Goal: Information Seeking & Learning: Learn about a topic

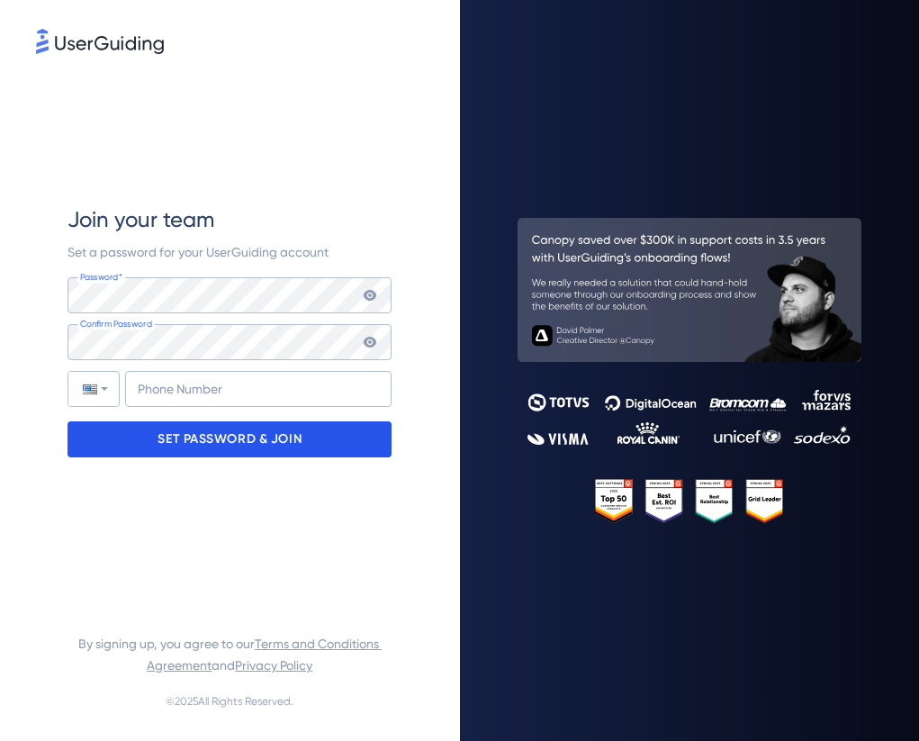
click at [295, 447] on p "SET PASSWORD & JOIN" at bounding box center [230, 439] width 144 height 29
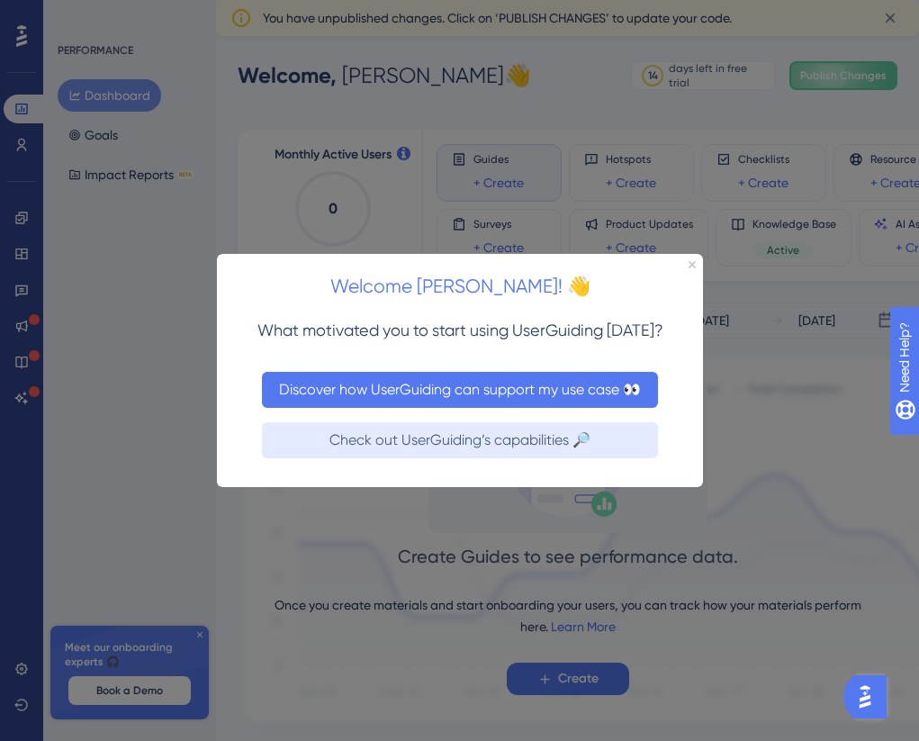
click at [382, 384] on button "Discover how UserGuiding can support my use case 👀" at bounding box center [459, 389] width 396 height 36
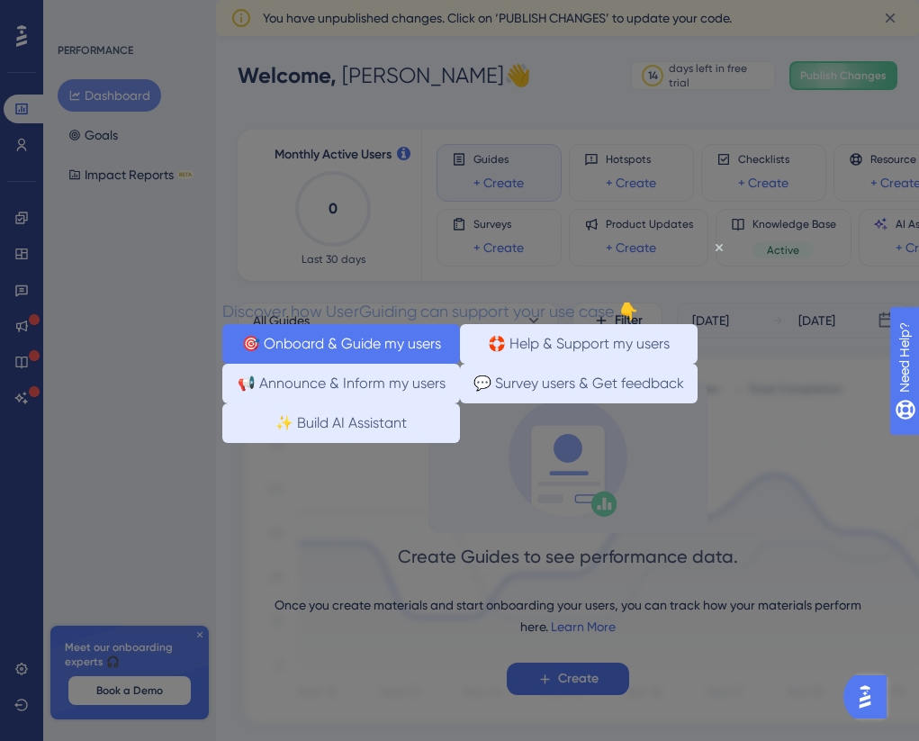
click at [334, 340] on button "🎯 Onboard & Guide my users" at bounding box center [340, 343] width 238 height 40
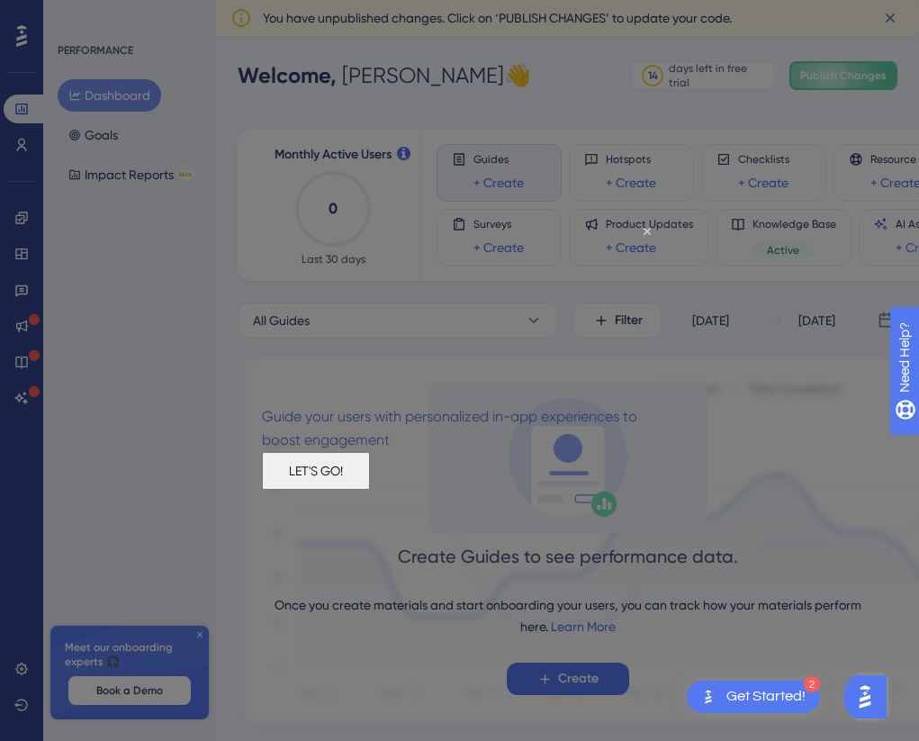
click at [369, 489] on button "LET'S GO!" at bounding box center [315, 470] width 108 height 38
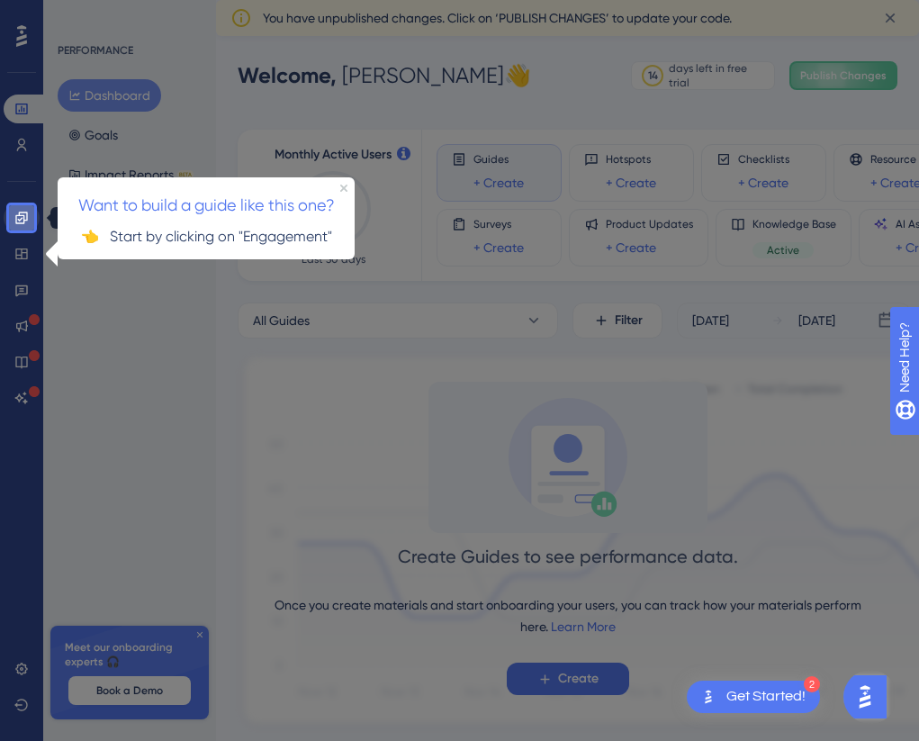
click at [23, 221] on icon at bounding box center [21, 218] width 12 height 12
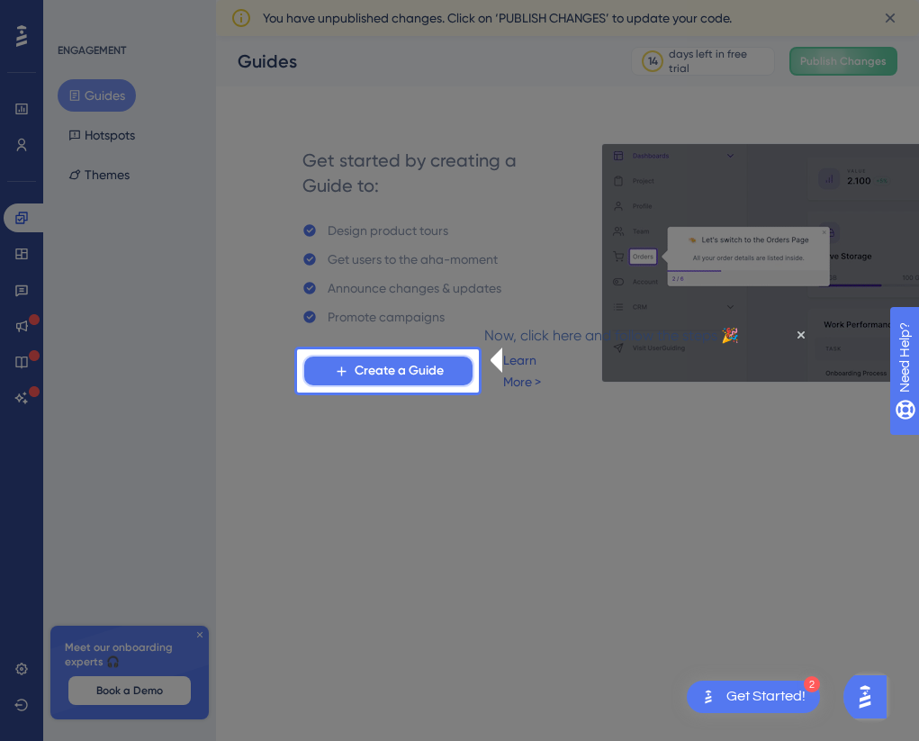
click at [400, 373] on span "Create a Guide" at bounding box center [399, 371] width 89 height 22
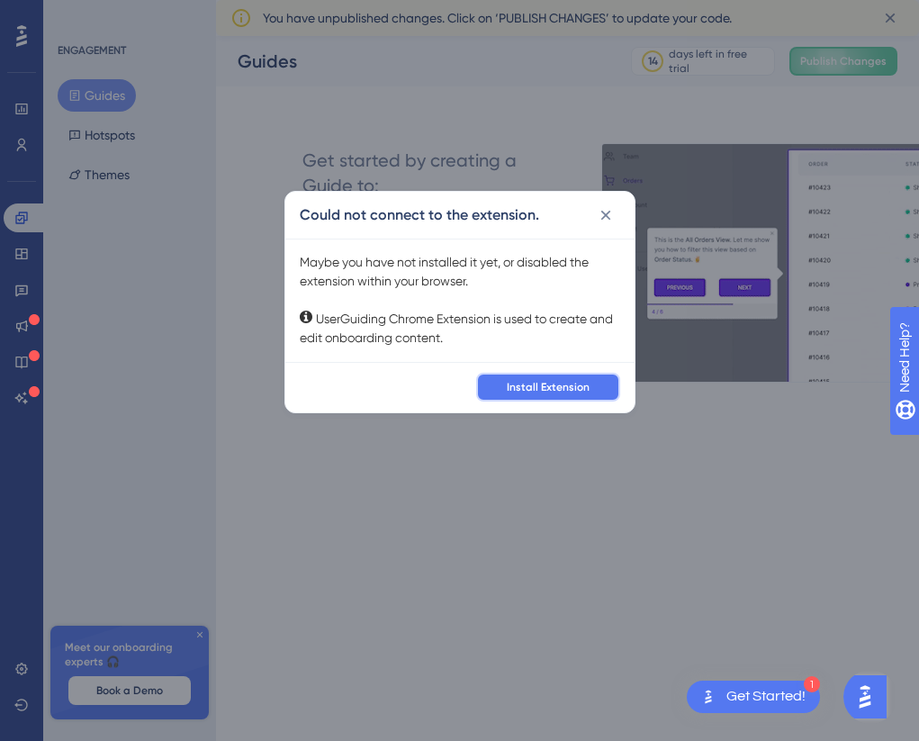
click at [537, 398] on button "Install Extension" at bounding box center [548, 387] width 144 height 29
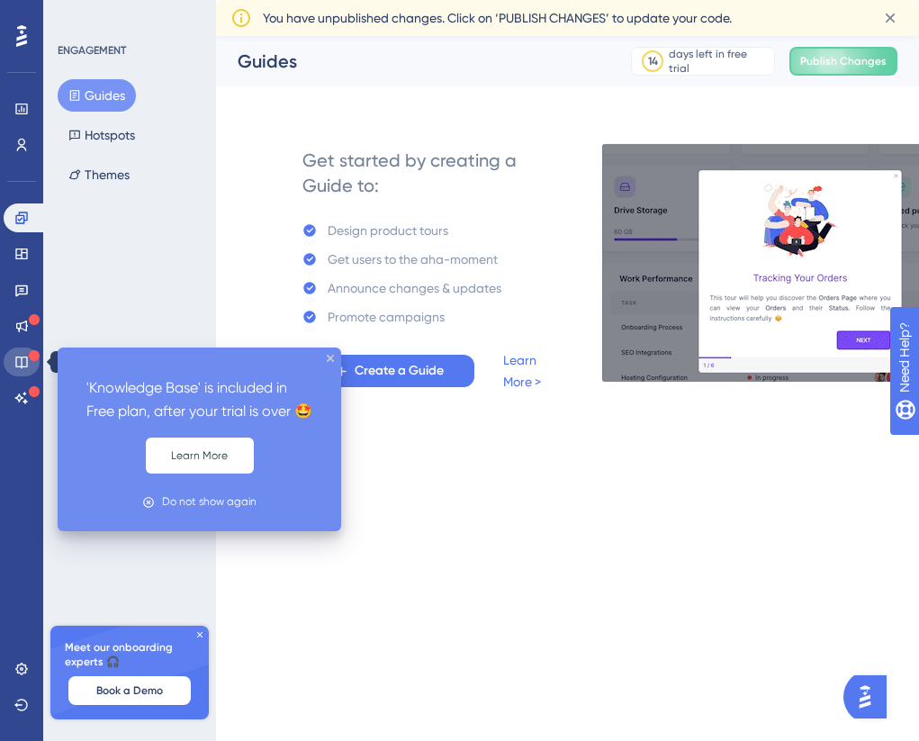
click at [24, 363] on icon at bounding box center [21, 362] width 14 height 14
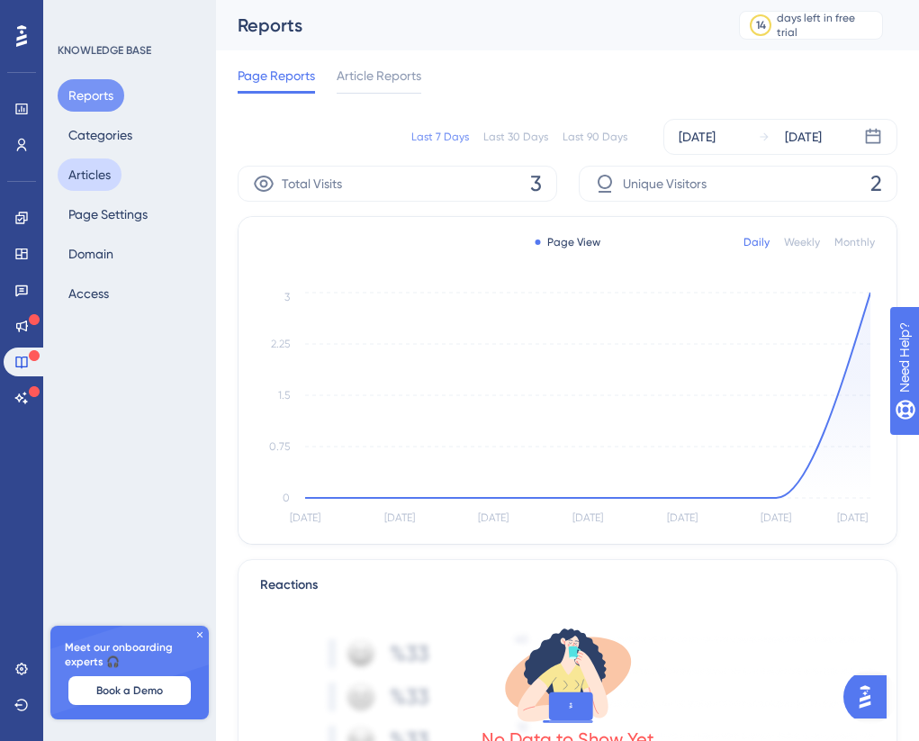
click at [104, 179] on button "Articles" at bounding box center [90, 174] width 64 height 32
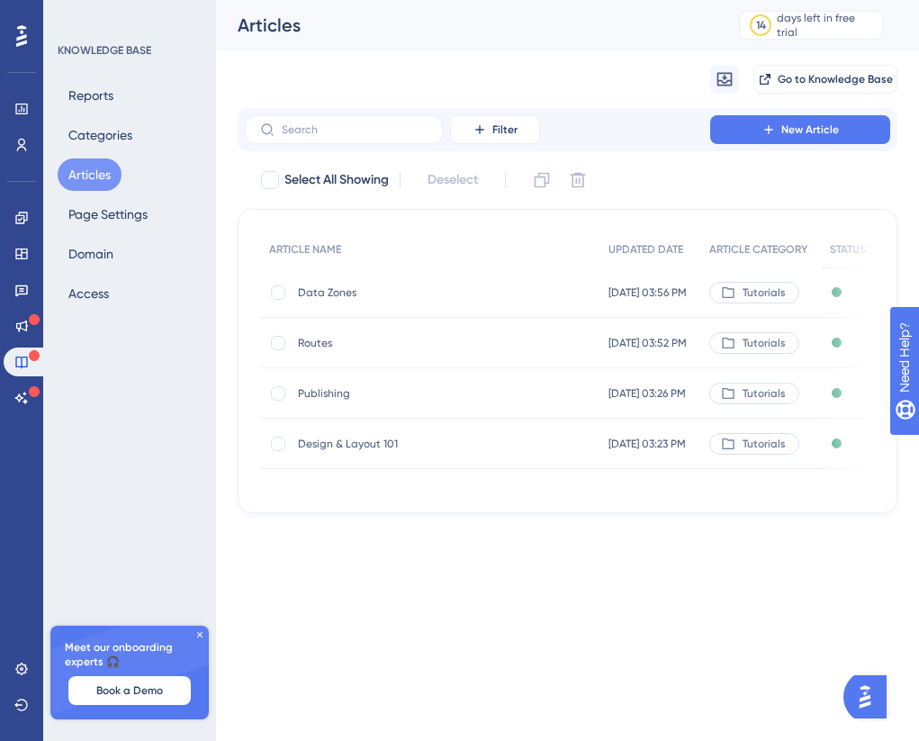
click at [339, 296] on span "Data Zones" at bounding box center [442, 292] width 288 height 14
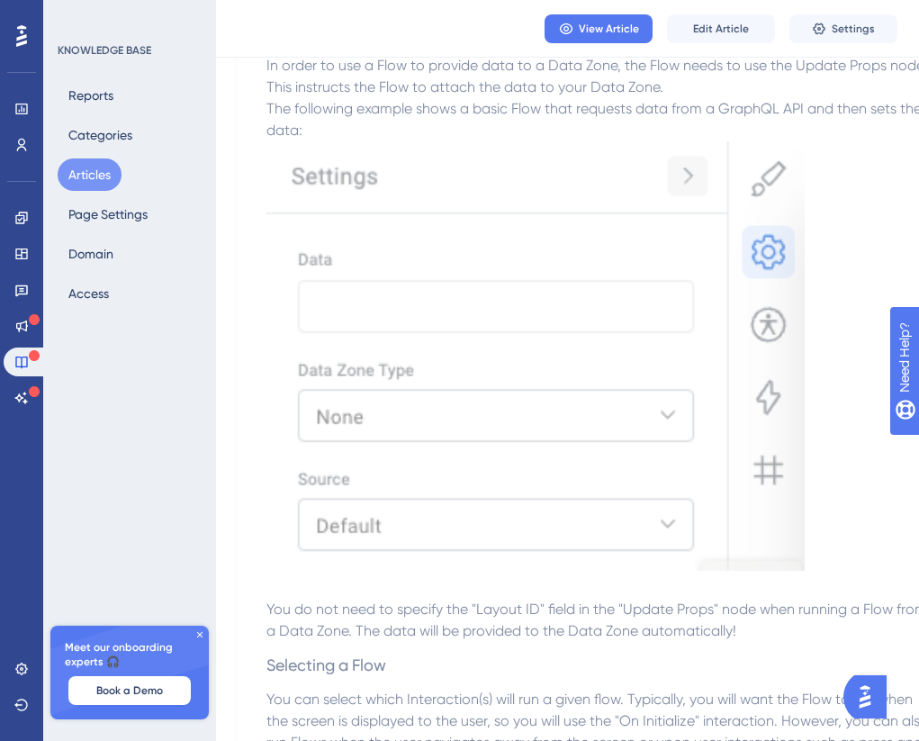
scroll to position [2283, 0]
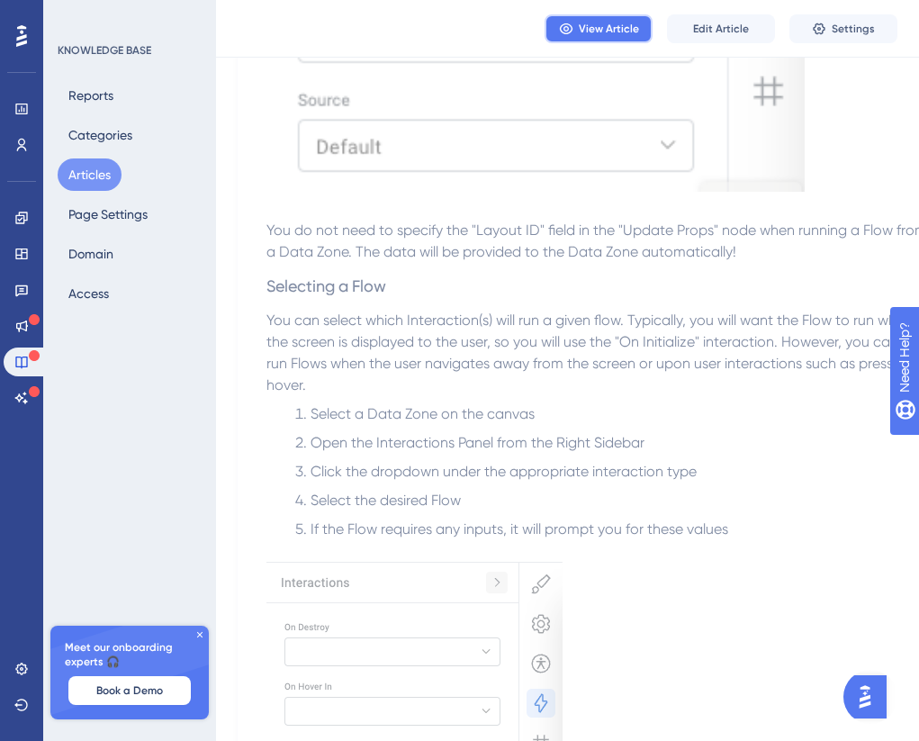
click at [587, 31] on span "View Article" at bounding box center [609, 29] width 60 height 14
click at [597, 473] on span "Click the dropdown under the appropriate interaction type" at bounding box center [504, 471] width 386 height 17
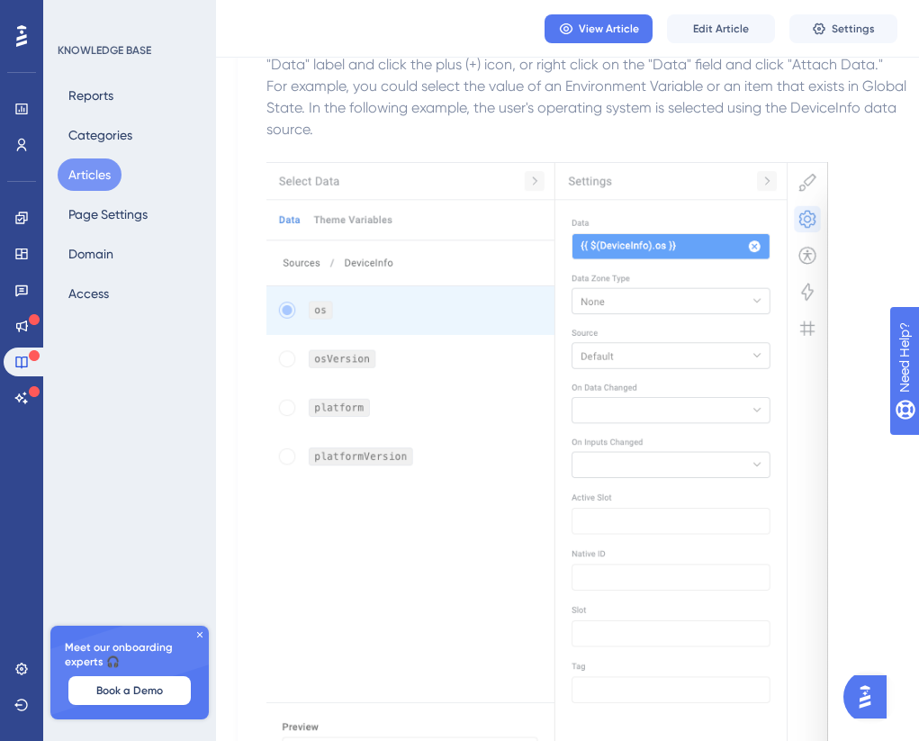
scroll to position [0, 0]
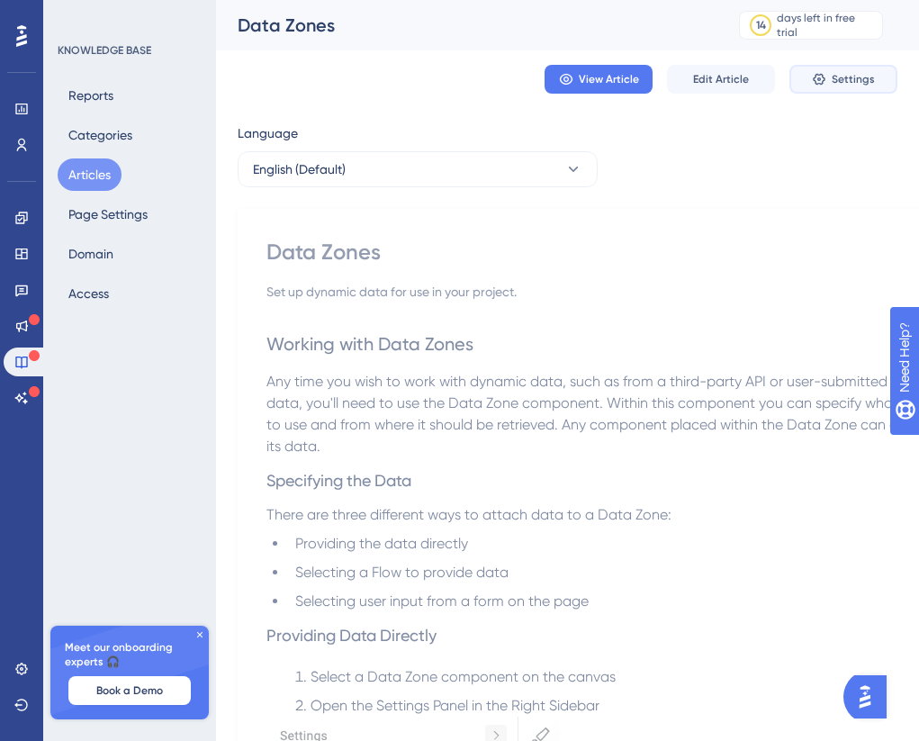
click at [851, 72] on span "Settings" at bounding box center [853, 79] width 43 height 14
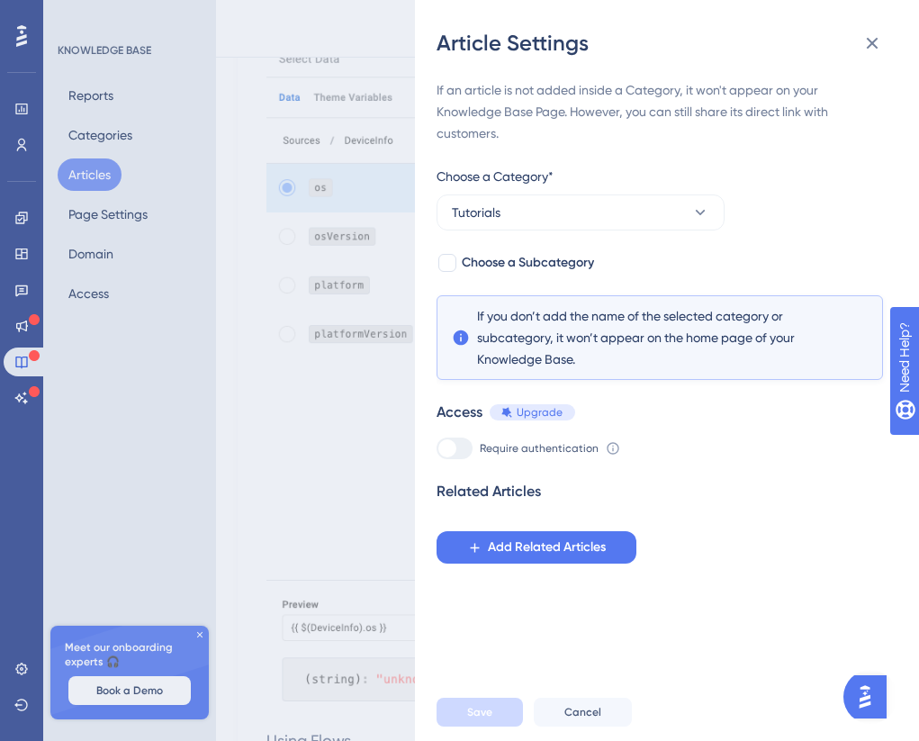
scroll to position [1108, 0]
click at [877, 46] on icon at bounding box center [873, 43] width 22 height 22
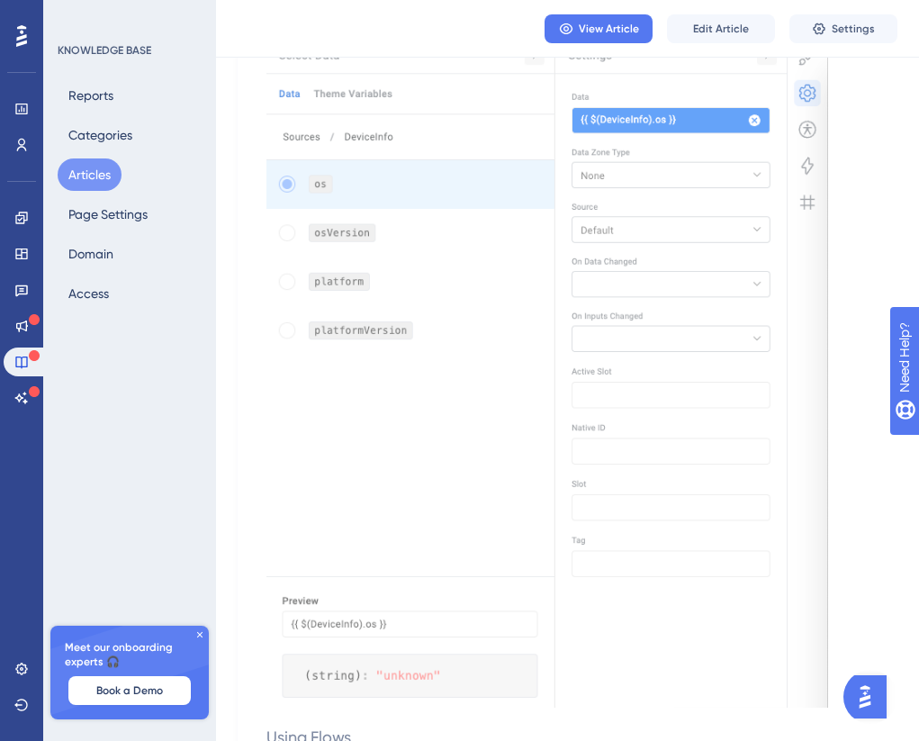
click at [541, 357] on img at bounding box center [547, 372] width 562 height 672
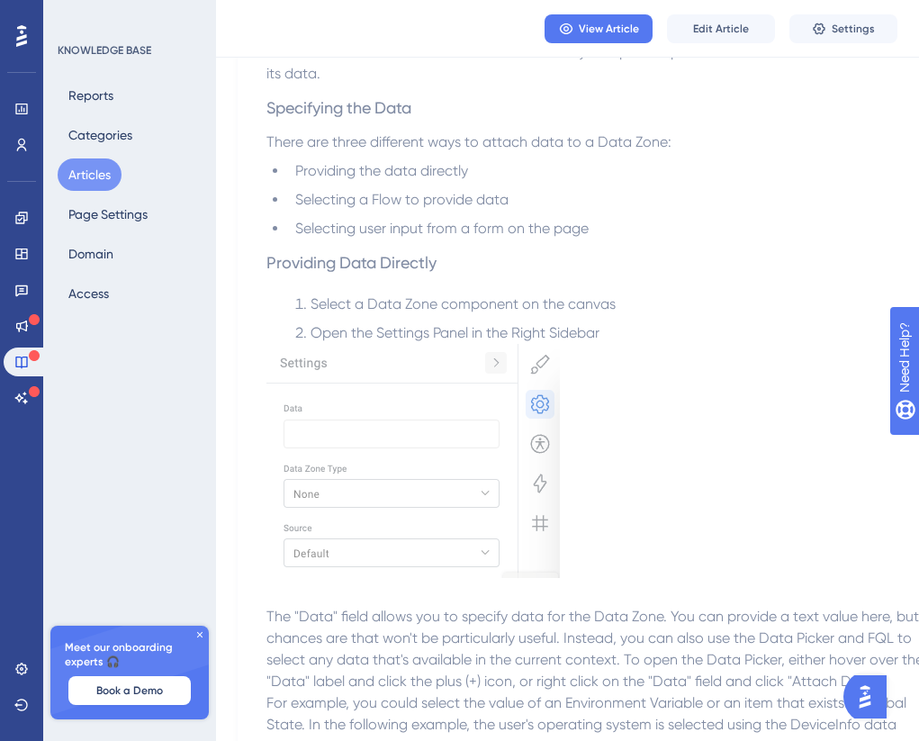
scroll to position [0, 0]
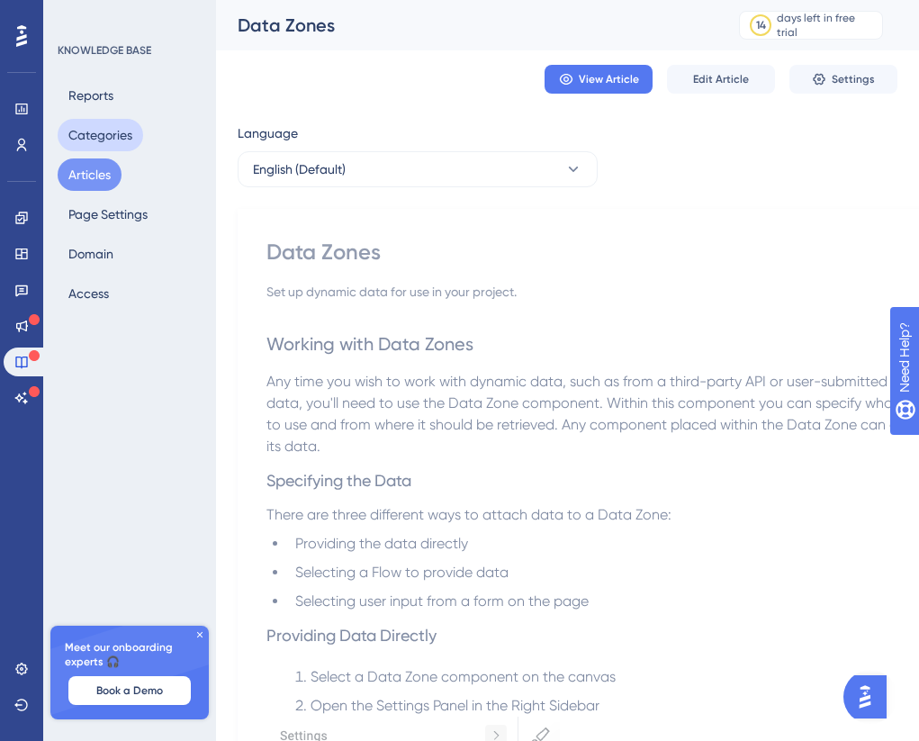
click at [85, 134] on button "Categories" at bounding box center [101, 135] width 86 height 32
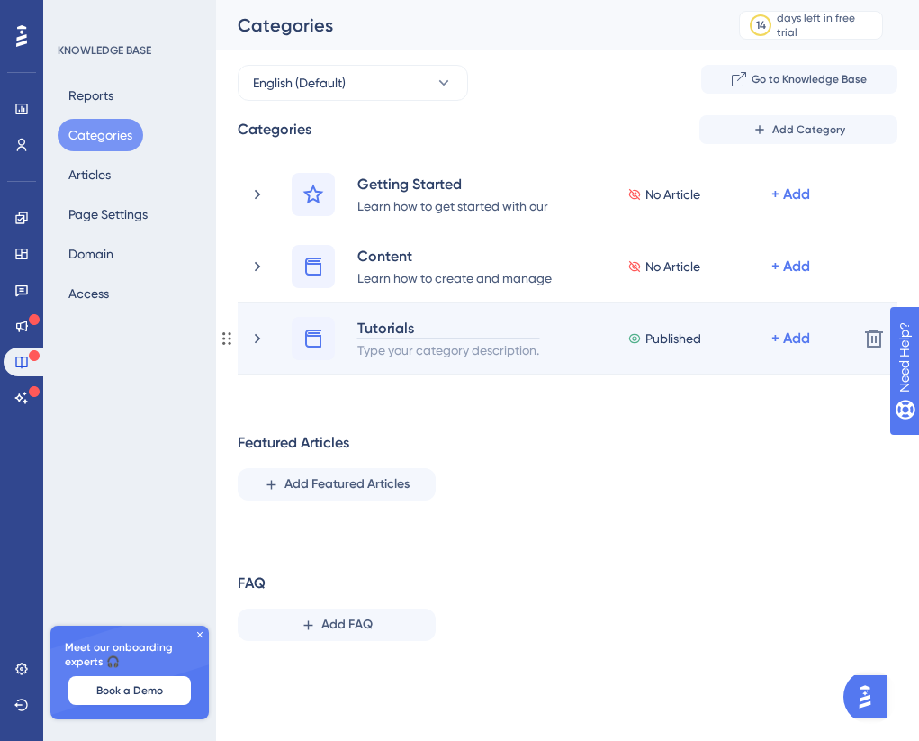
click at [367, 326] on div "Tutorials" at bounding box center [449, 328] width 184 height 22
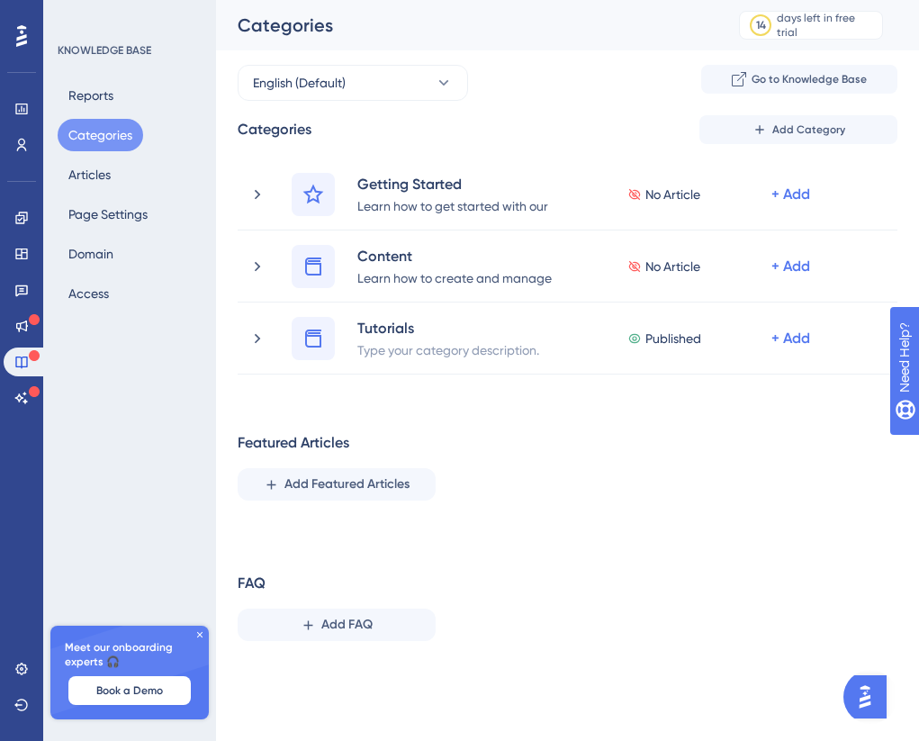
click at [503, 463] on div "Featured Articles Add Featured Articles" at bounding box center [568, 466] width 660 height 68
click at [19, 403] on icon at bounding box center [21, 398] width 14 height 14
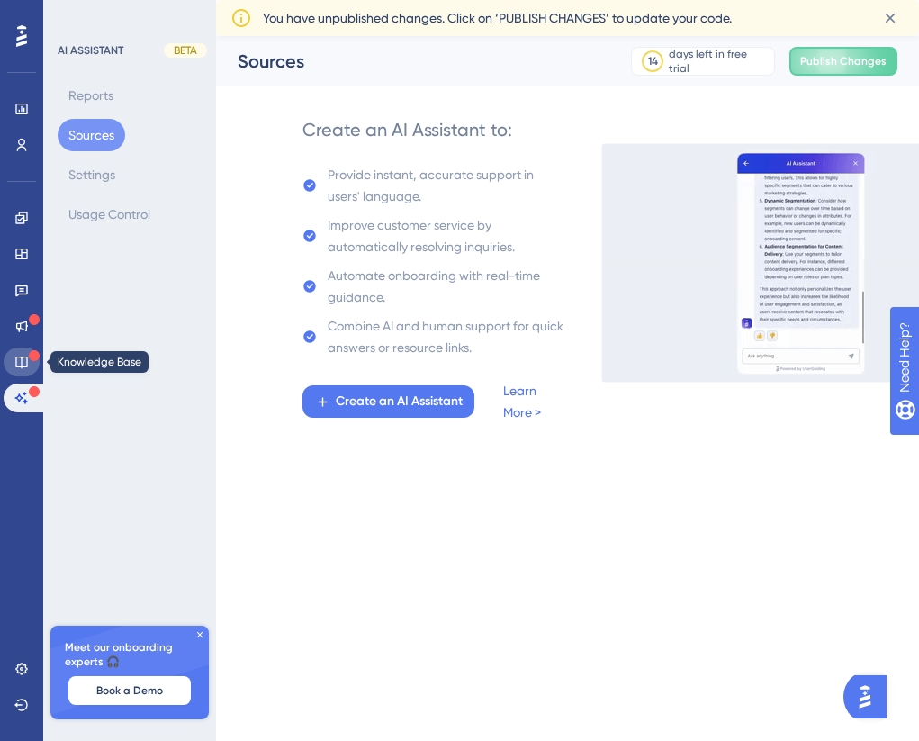
click at [20, 362] on icon at bounding box center [21, 362] width 14 height 14
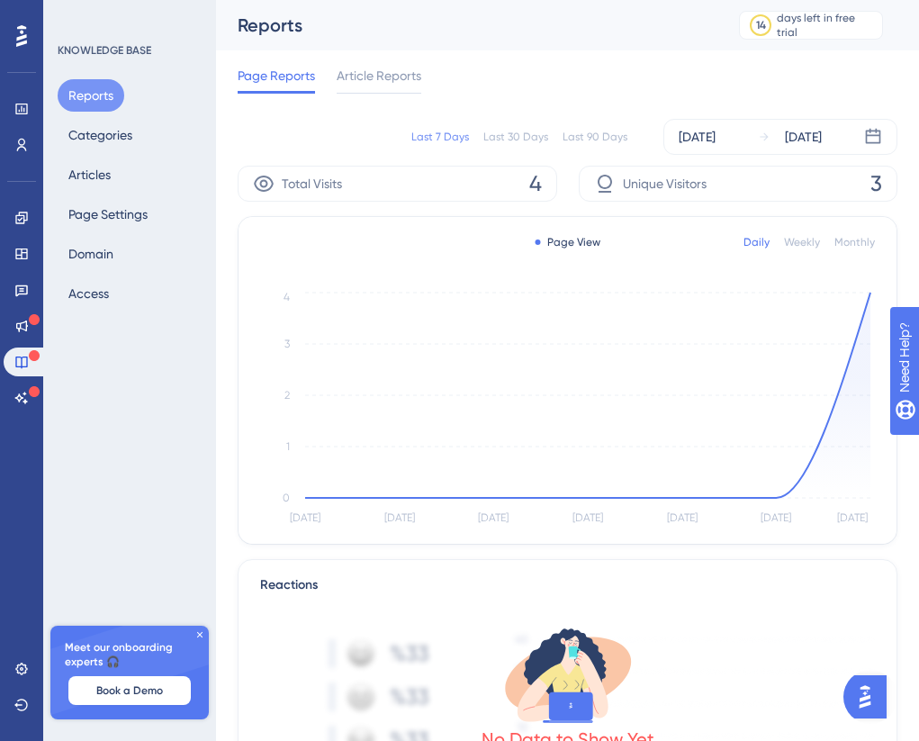
click at [28, 39] on div at bounding box center [21, 36] width 29 height 29
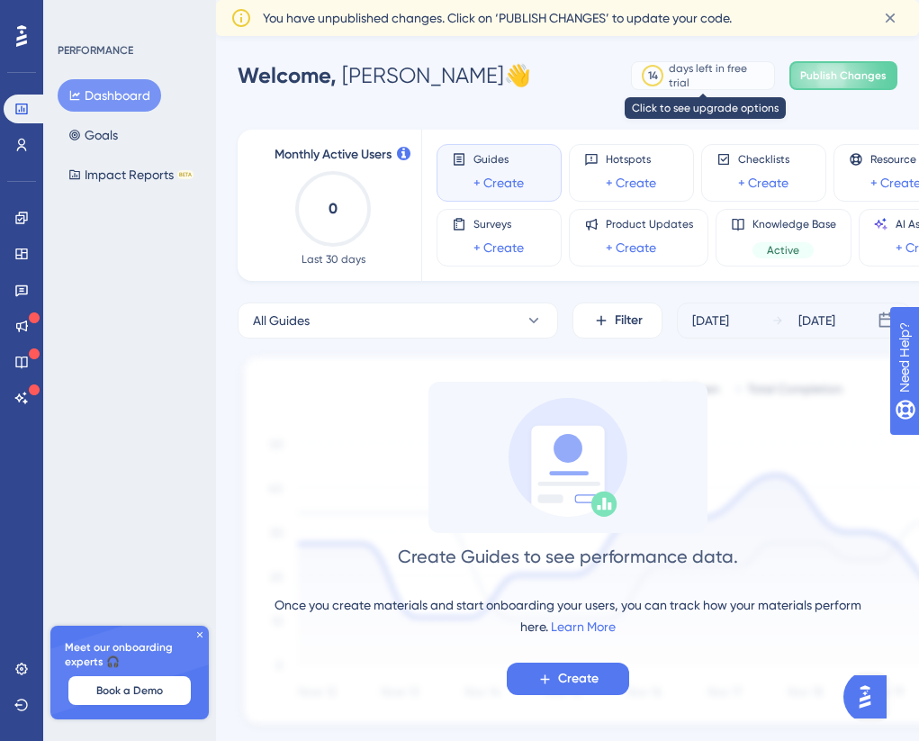
click at [658, 77] on div "14" at bounding box center [653, 76] width 18 height 18
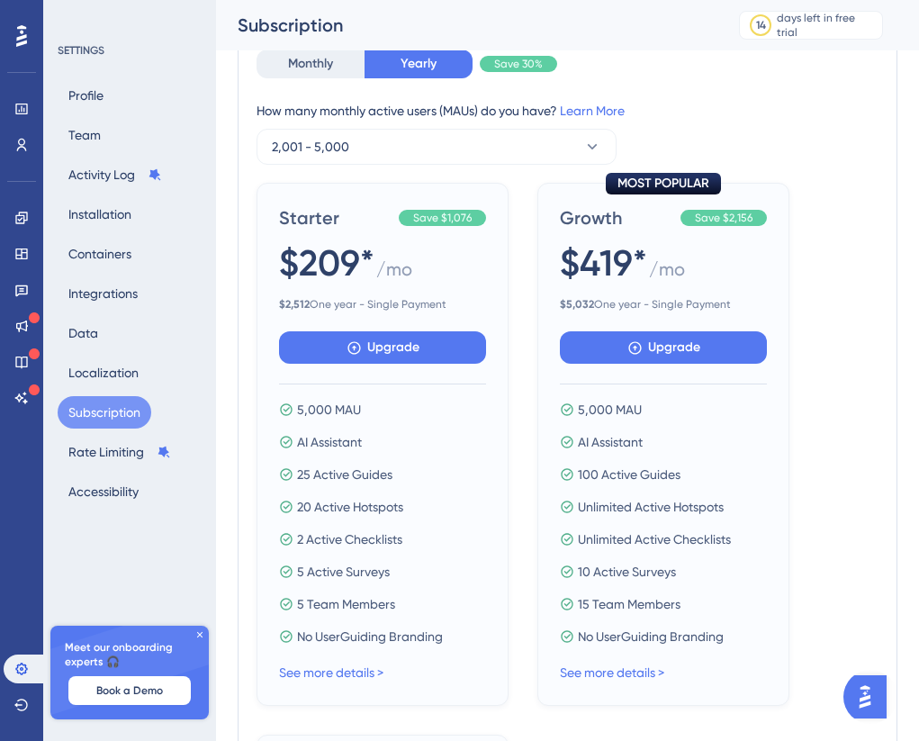
scroll to position [311, 0]
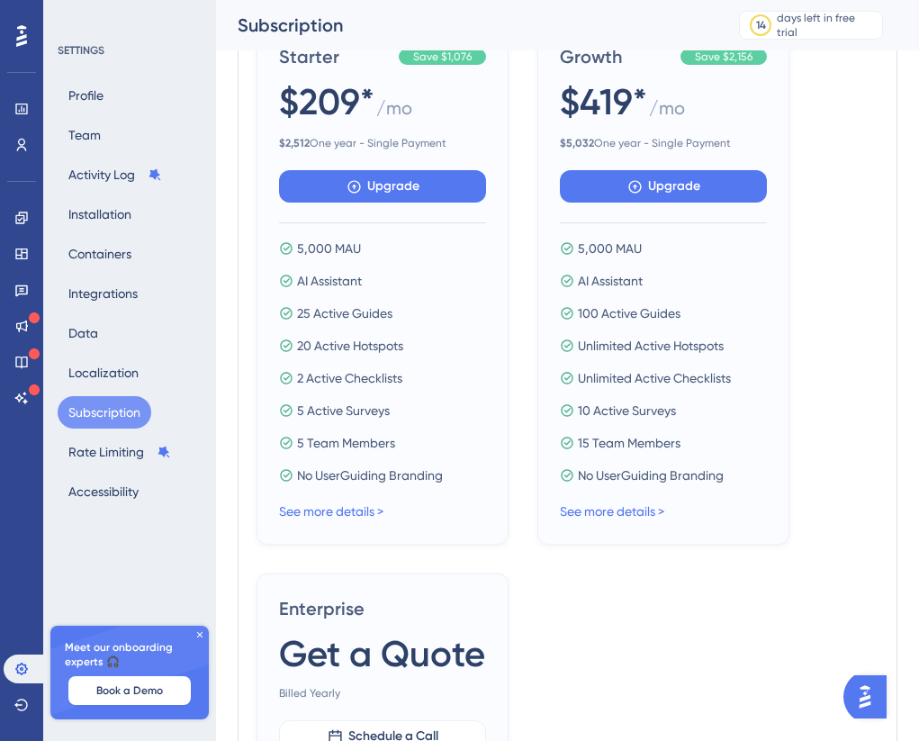
click at [394, 348] on span "20 Active Hotspots" at bounding box center [350, 346] width 106 height 22
click at [338, 515] on link "See more details >" at bounding box center [331, 511] width 104 height 14
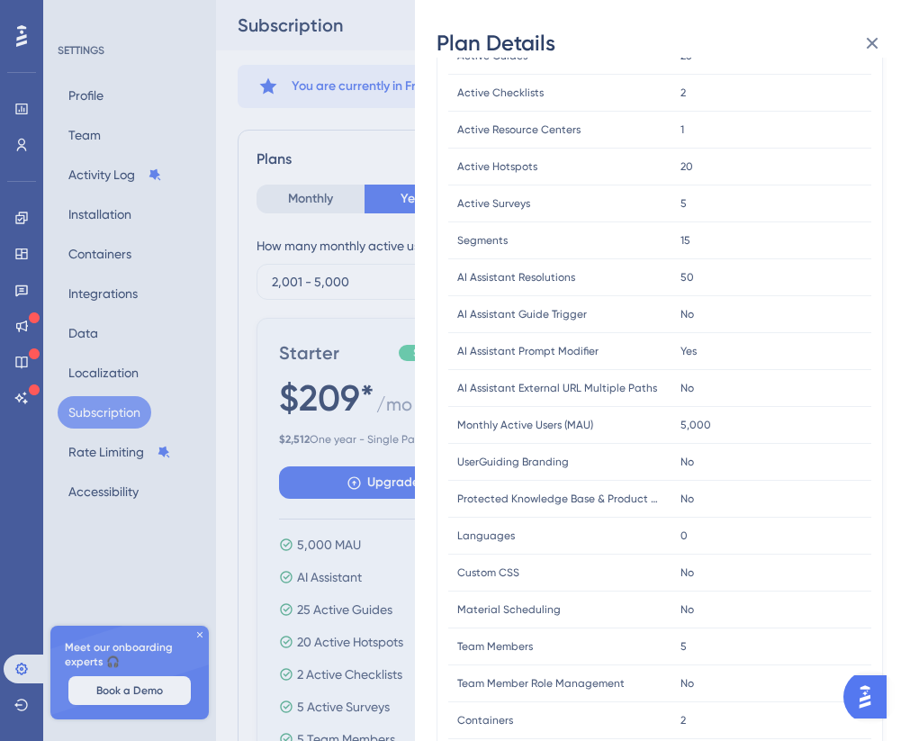
scroll to position [0, 0]
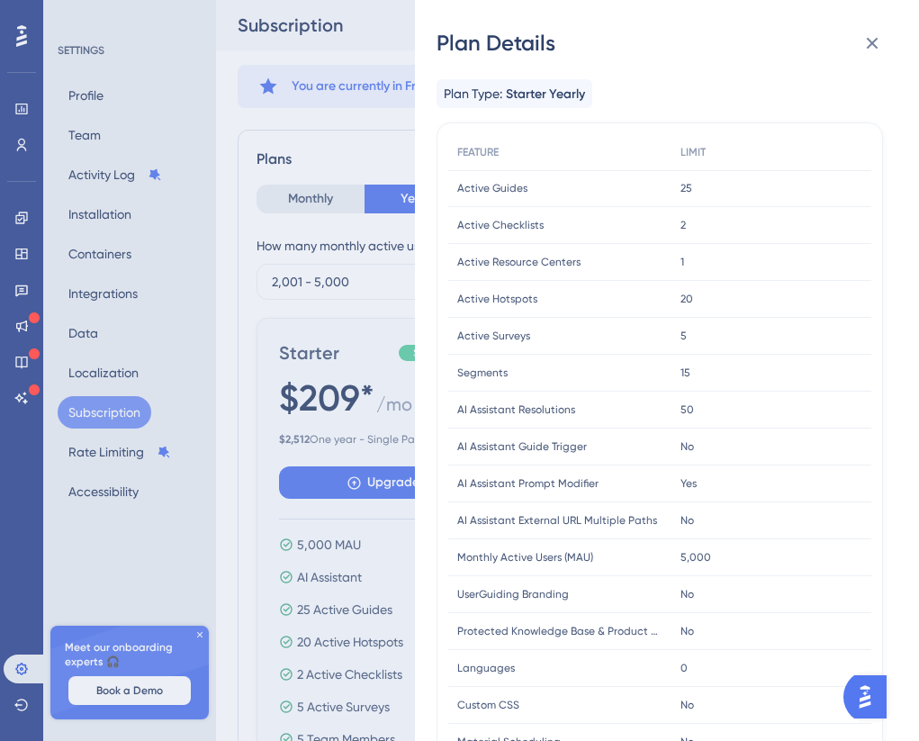
click at [372, 230] on div "Plan Details Plan Type: Starter Yearly FEATURE LIMIT Active Guides Active Guide…" at bounding box center [459, 370] width 919 height 741
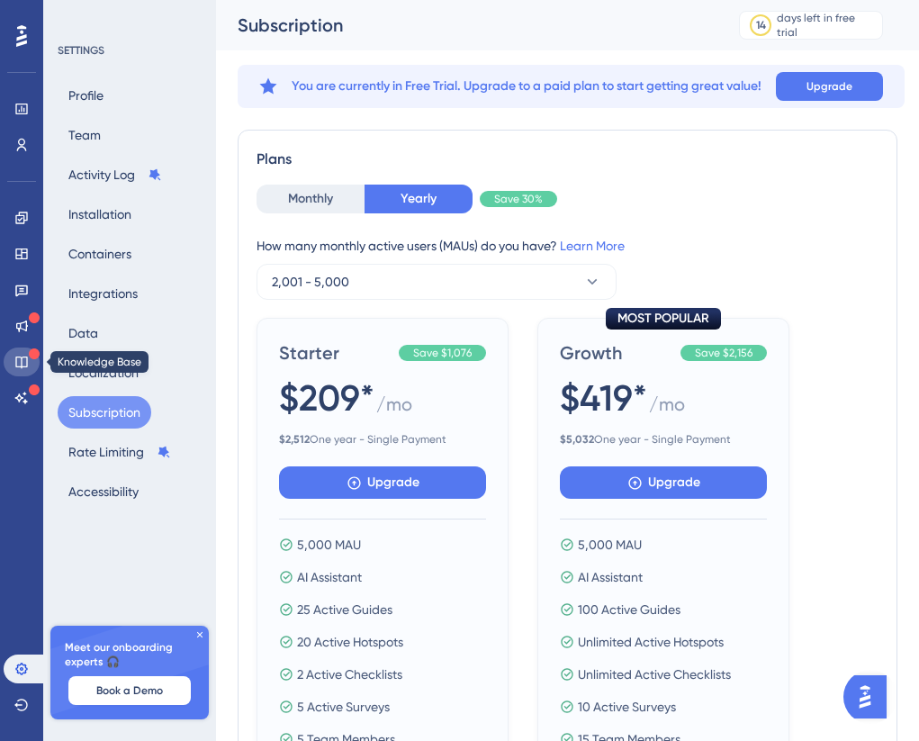
click at [22, 350] on link at bounding box center [22, 362] width 36 height 29
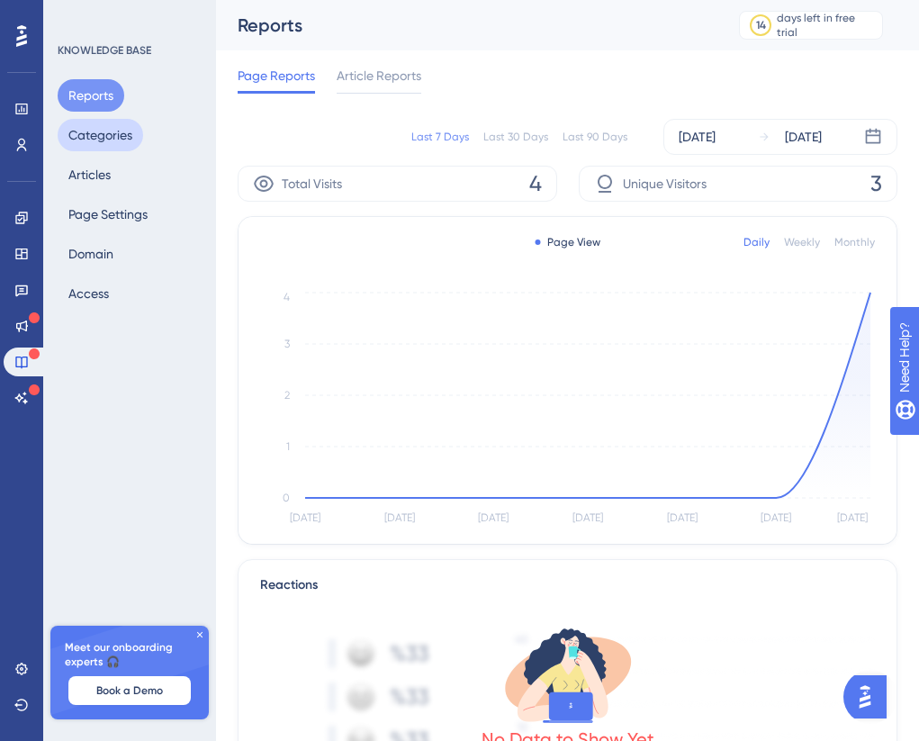
click at [124, 135] on button "Categories" at bounding box center [101, 135] width 86 height 32
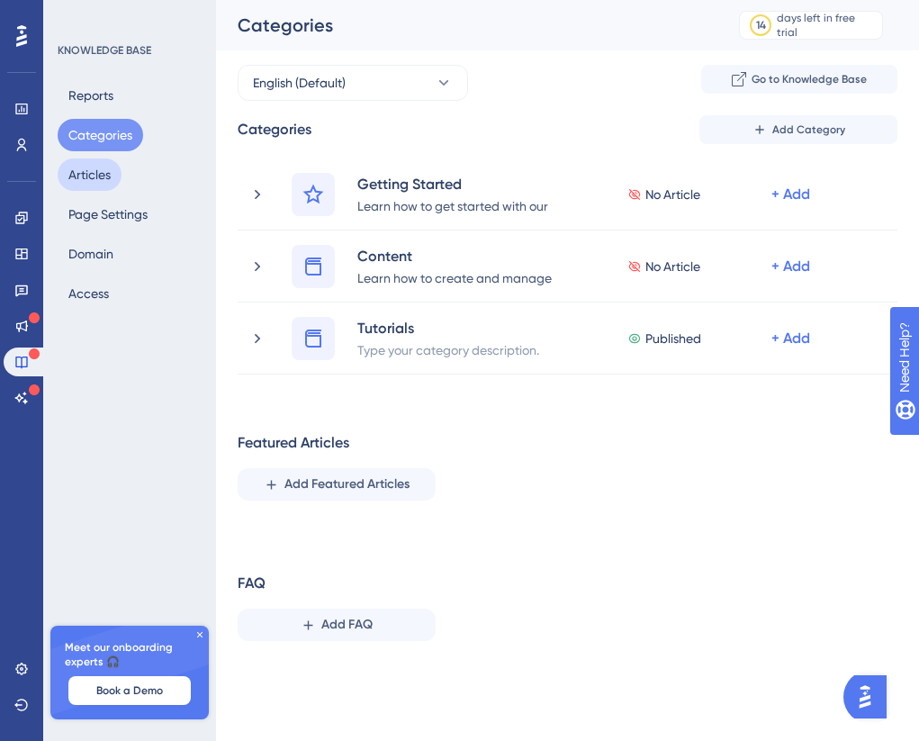
click at [113, 181] on button "Articles" at bounding box center [90, 174] width 64 height 32
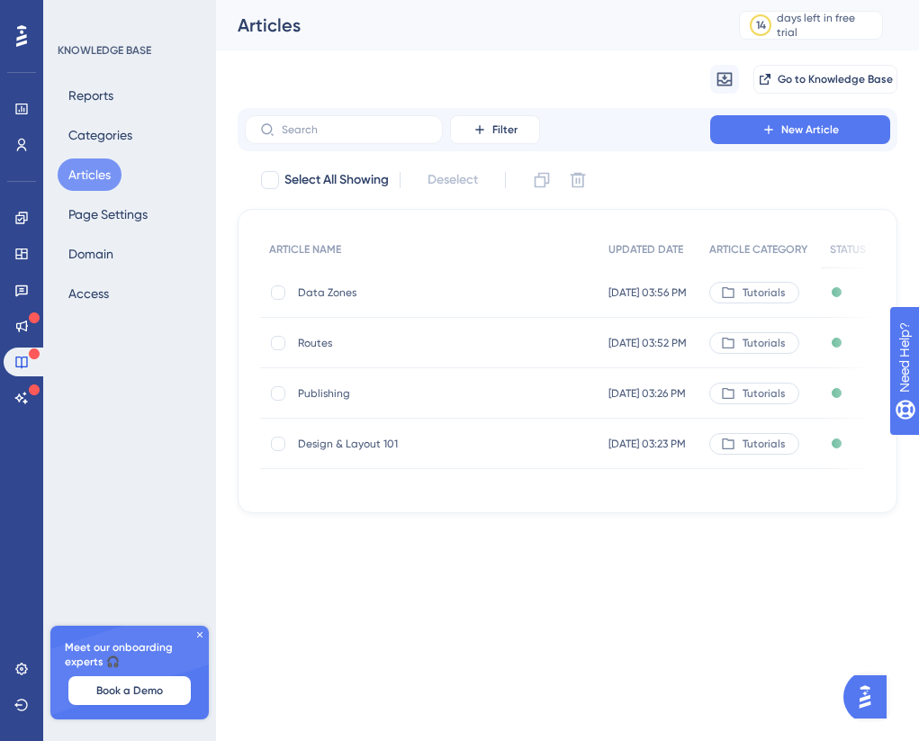
click at [19, 45] on icon at bounding box center [21, 36] width 11 height 22
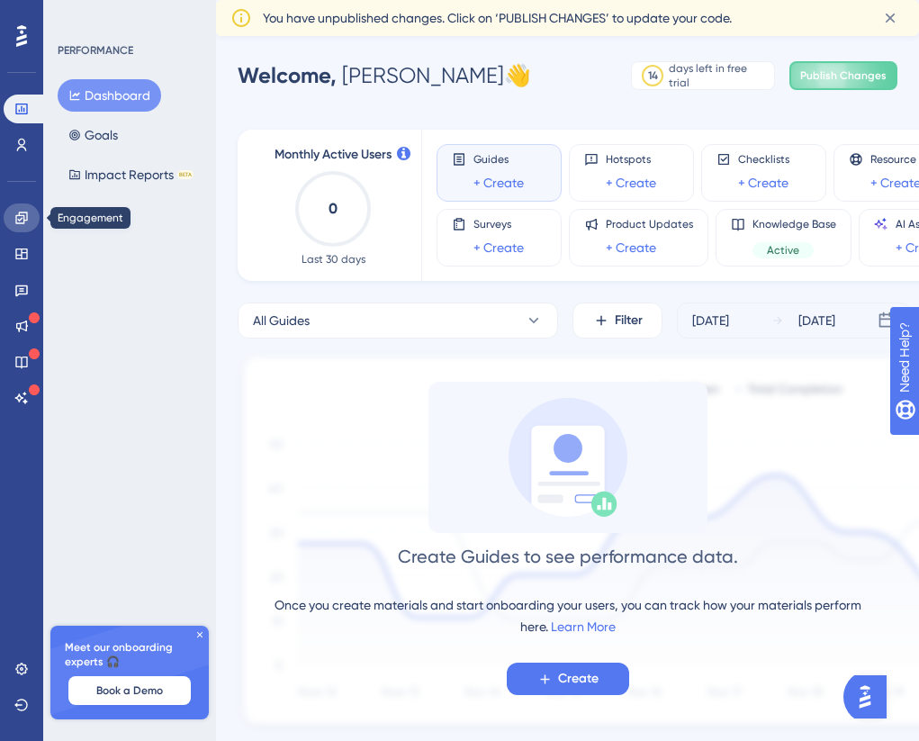
click at [25, 214] on icon at bounding box center [21, 218] width 14 height 14
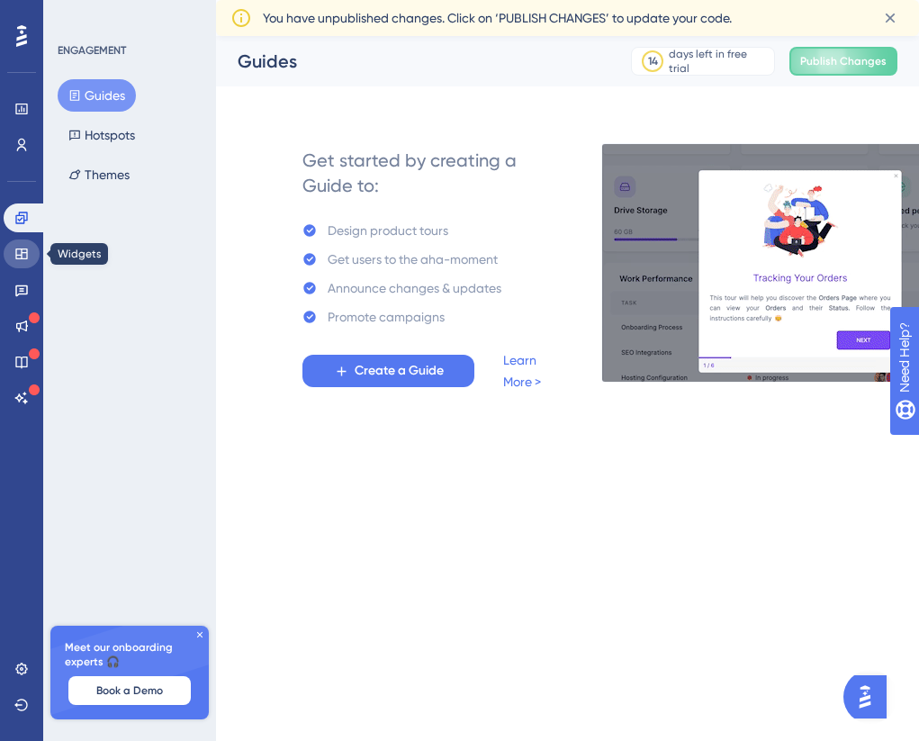
click at [28, 263] on link at bounding box center [22, 253] width 36 height 29
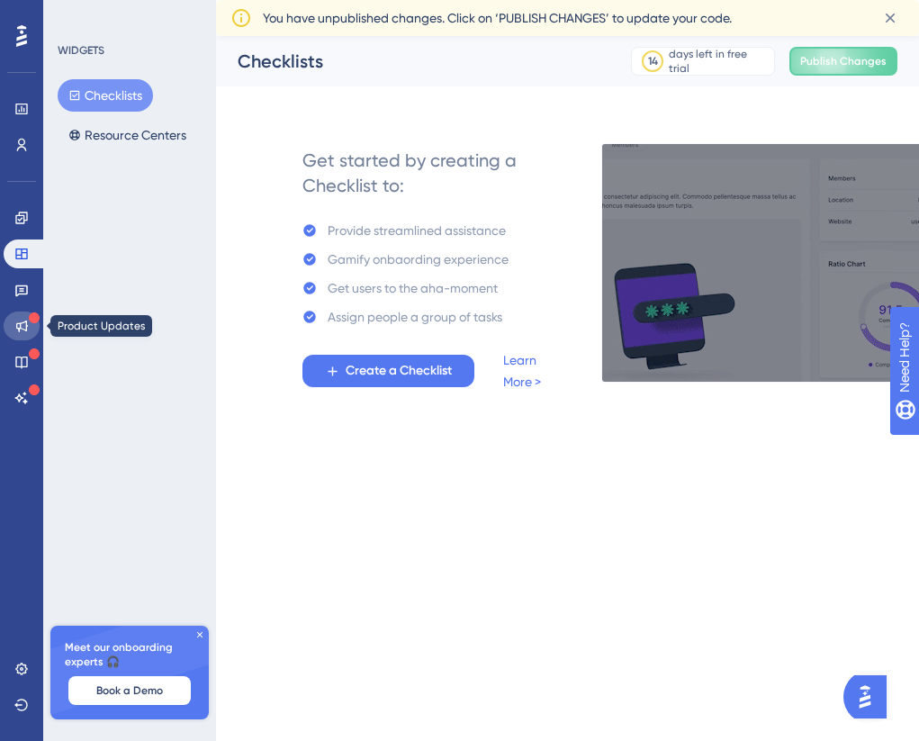
click at [27, 319] on icon at bounding box center [21, 326] width 14 height 14
